Goal: Find specific page/section: Find specific page/section

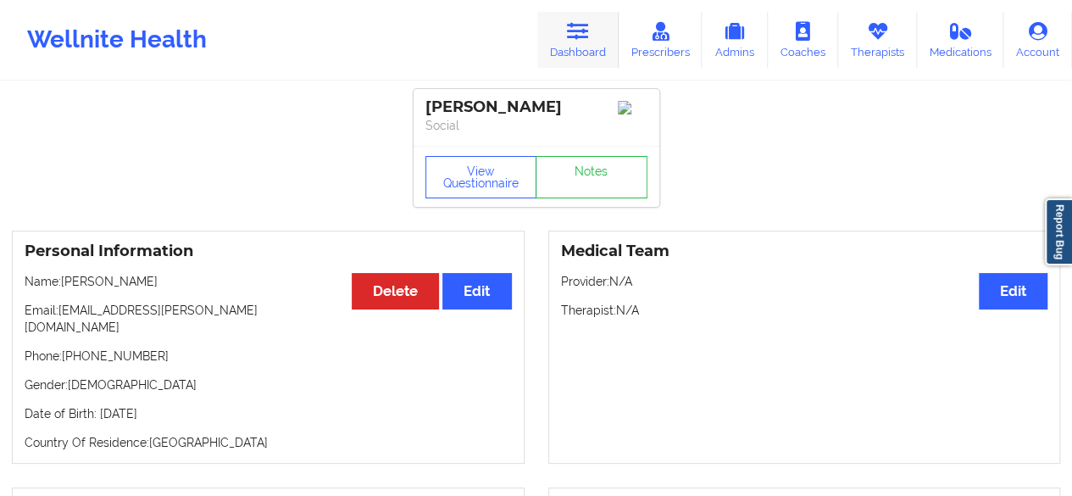
click at [571, 55] on link "Dashboard" at bounding box center [577, 40] width 81 height 56
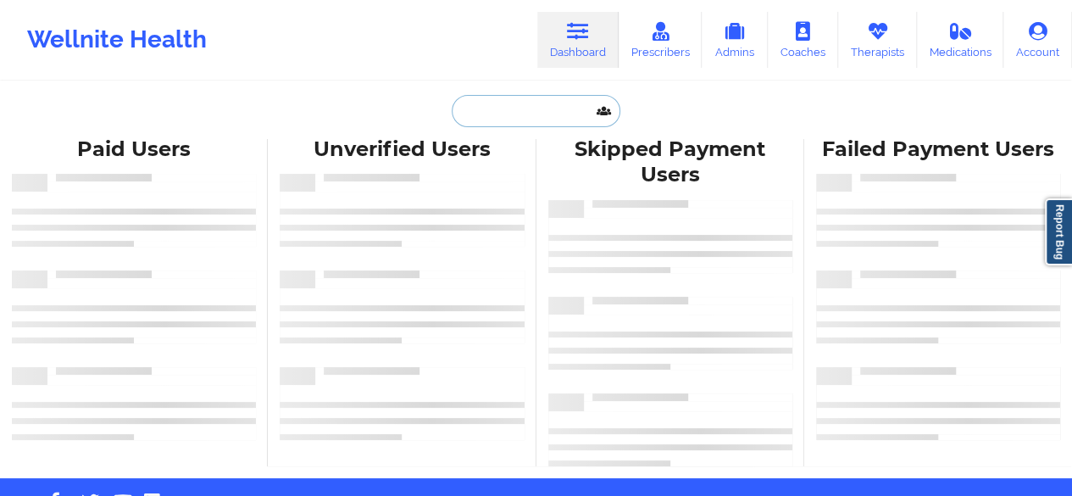
click at [517, 117] on input "text" at bounding box center [536, 111] width 168 height 32
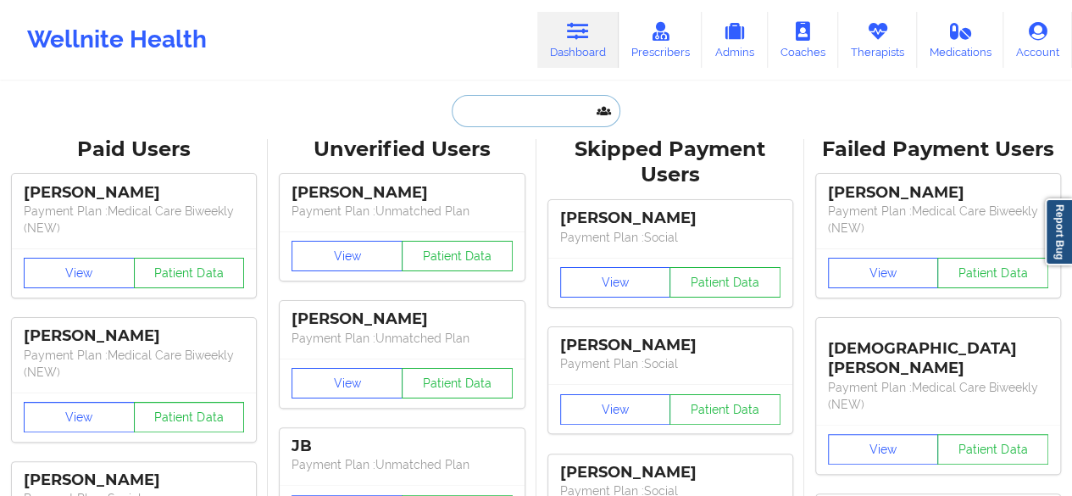
paste input "[PERSON_NAME]"
type input "[PERSON_NAME]"
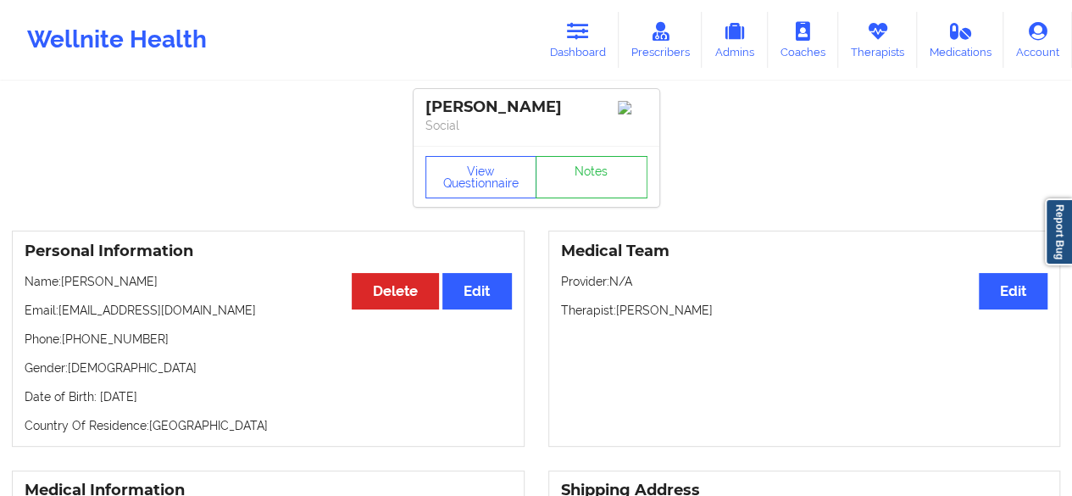
click at [864, 35] on link "Therapists" at bounding box center [877, 40] width 79 height 56
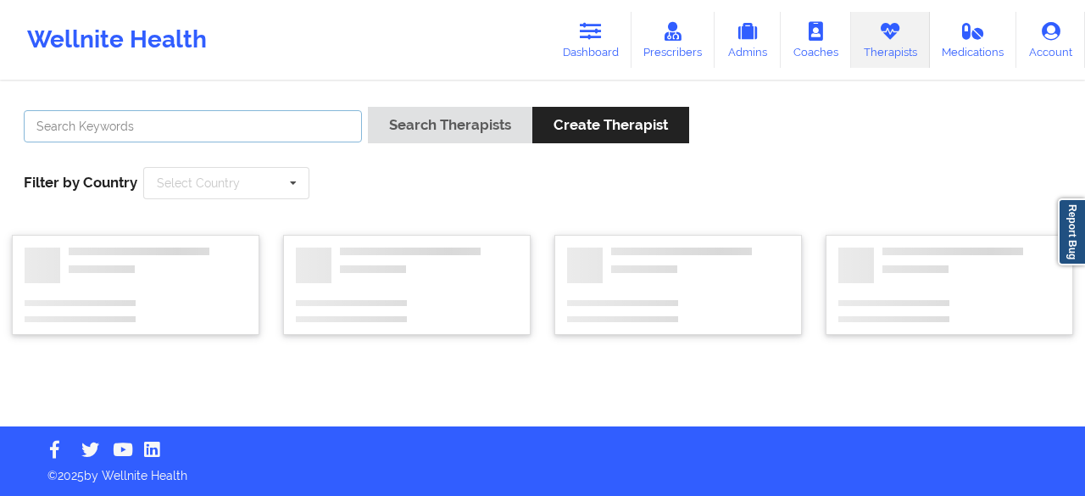
click at [304, 140] on input "text" at bounding box center [193, 126] width 338 height 32
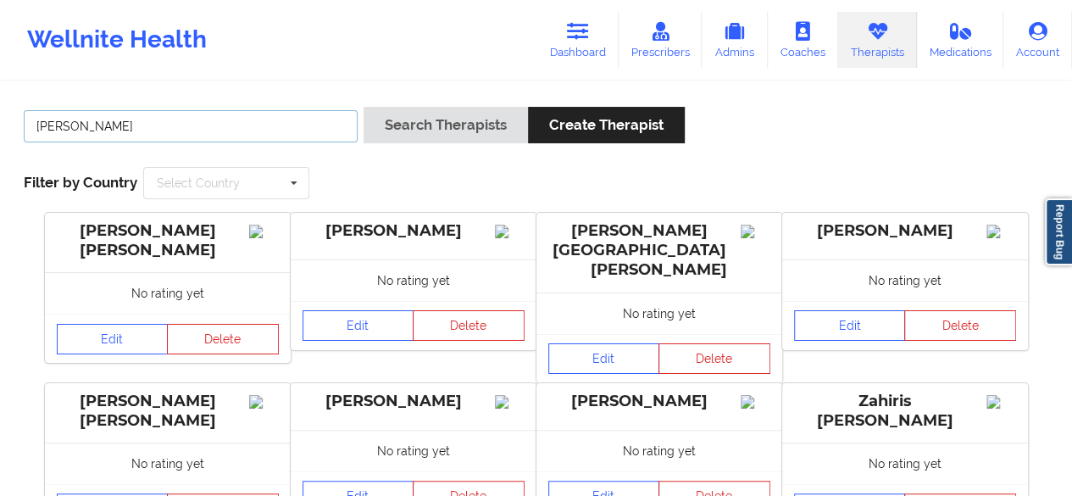
type input "[PERSON_NAME]"
click at [363, 107] on button "Search Therapists" at bounding box center [445, 125] width 164 height 36
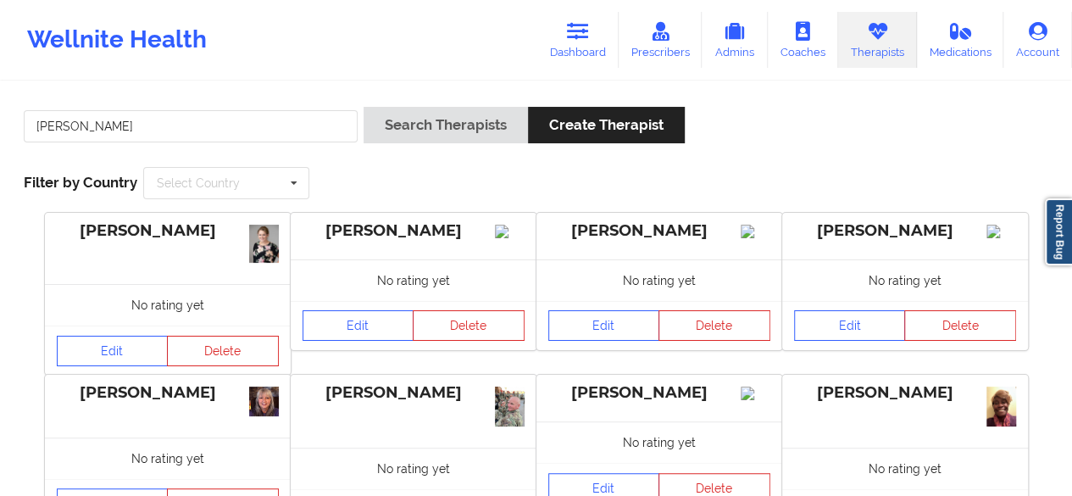
drag, startPoint x: 813, startPoint y: 390, endPoint x: 957, endPoint y: 394, distance: 144.1
click at [957, 394] on div "[PERSON_NAME]" at bounding box center [905, 392] width 222 height 19
copy div "[PERSON_NAME]"
